Goal: Task Accomplishment & Management: Manage account settings

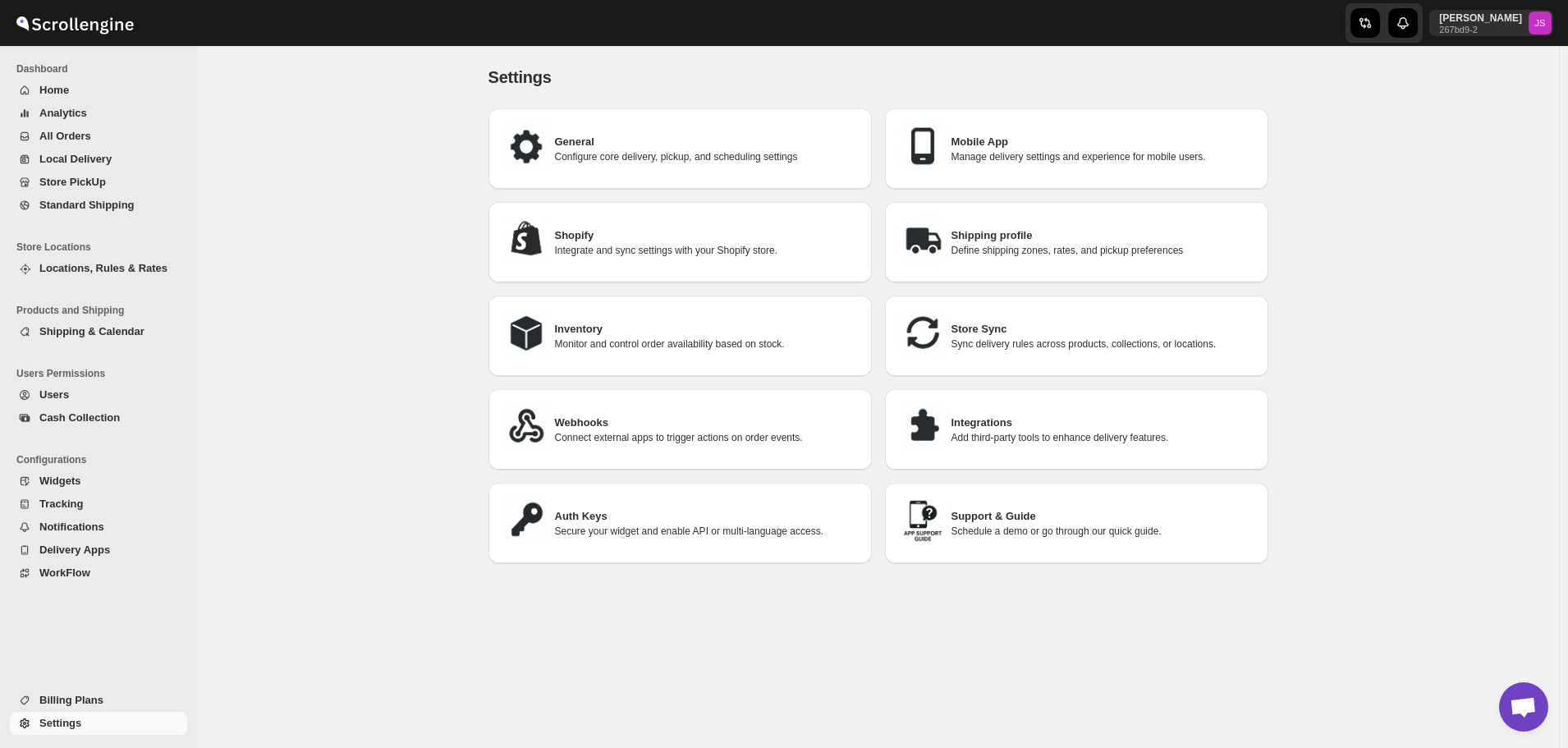
scroll to position [2, 0]
click at [1500, 266] on div "Settings. This page is ready Settings General Configure core delivery, pickup, …" at bounding box center [878, 395] width 1362 height 702
click at [416, 590] on div "Settings. This page is ready Settings General Configure core delivery, pickup, …" at bounding box center [878, 395] width 1362 height 702
click at [464, 331] on div "Settings. This page is ready Settings General Configure core delivery, pickup, …" at bounding box center [878, 395] width 1362 height 702
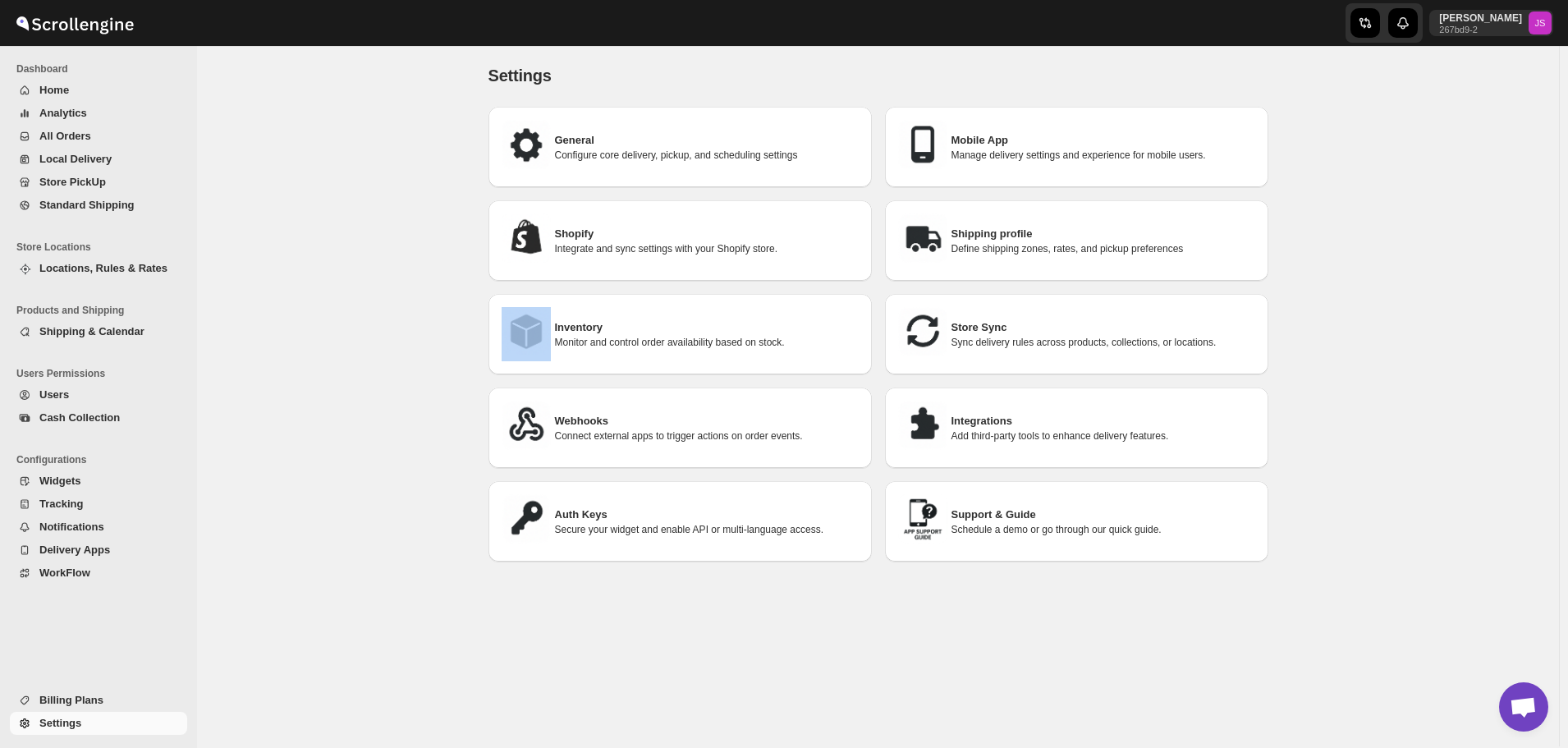
click at [464, 331] on div "Settings. This page is ready Settings General Configure core delivery, pickup, …" at bounding box center [878, 395] width 1362 height 702
click at [1489, 400] on div "Settings. This page is ready Settings General Configure core delivery, pickup, …" at bounding box center [878, 395] width 1362 height 702
